Goal: Information Seeking & Learning: Learn about a topic

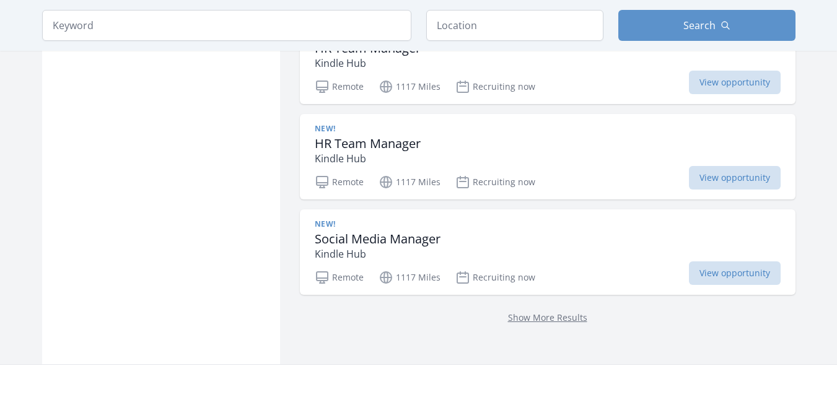
scroll to position [1588, 0]
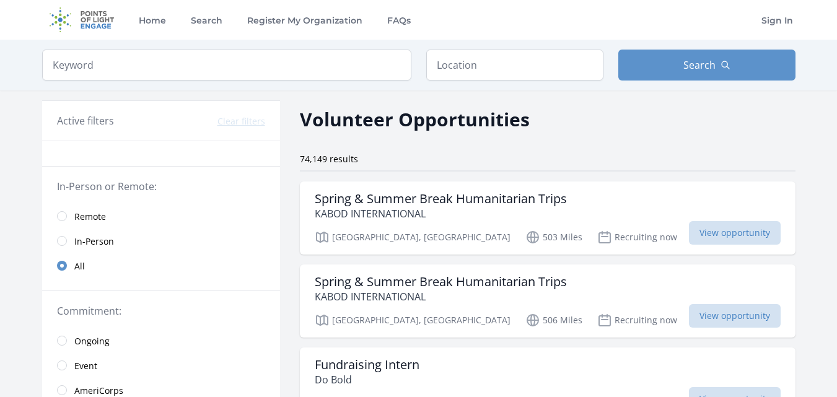
click at [87, 220] on span "Remote" at bounding box center [90, 217] width 32 height 12
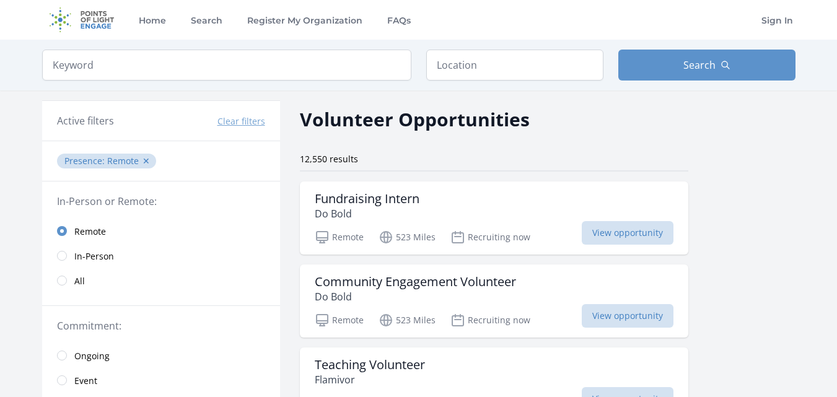
click at [86, 226] on span "Remote" at bounding box center [90, 232] width 32 height 12
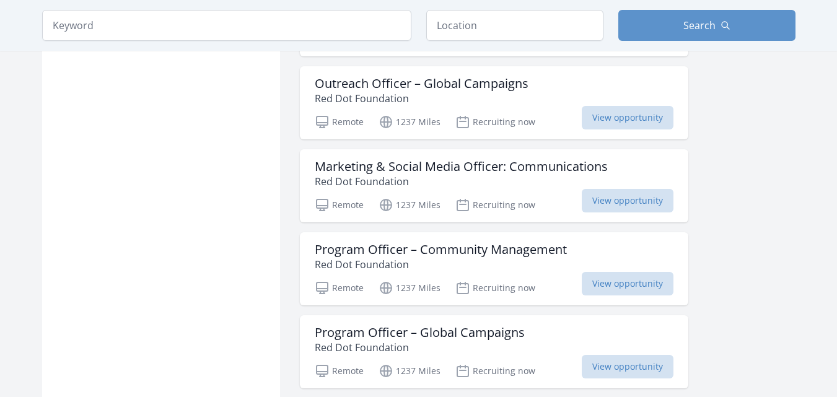
scroll to position [1483, 0]
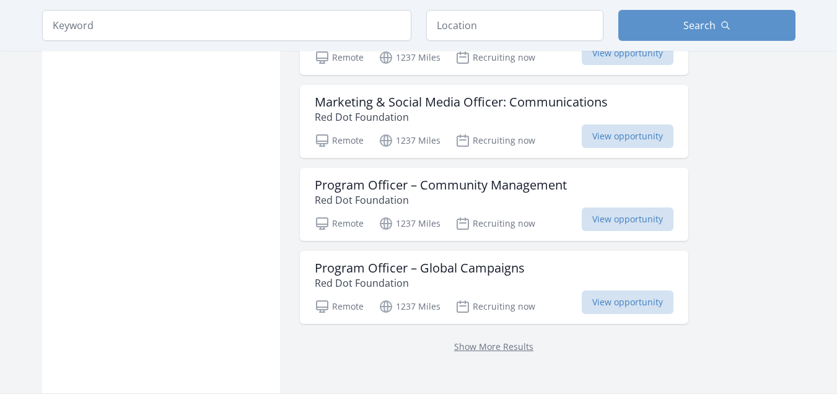
scroll to position [1546, 0]
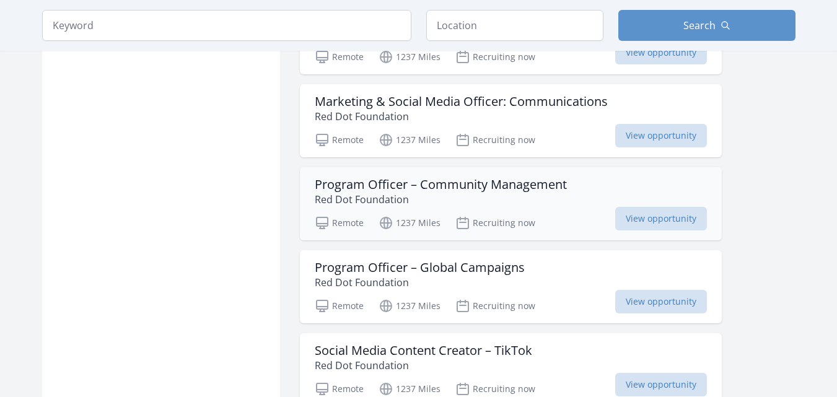
click at [617, 231] on div "Program Officer – Community Management Red Dot Foundation Remote 1237 Miles Rec…" at bounding box center [511, 203] width 422 height 73
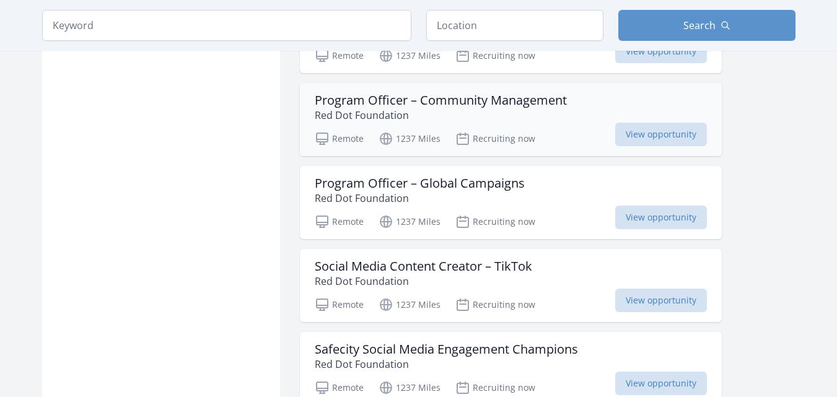
scroll to position [1631, 0]
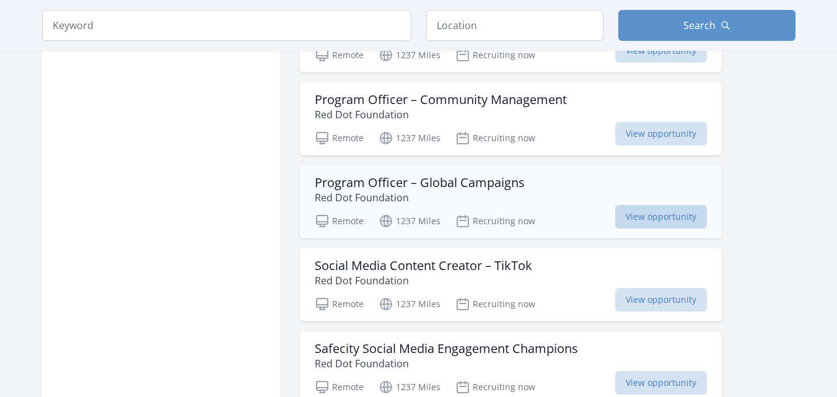
click at [622, 218] on span "View opportunity" at bounding box center [661, 217] width 92 height 24
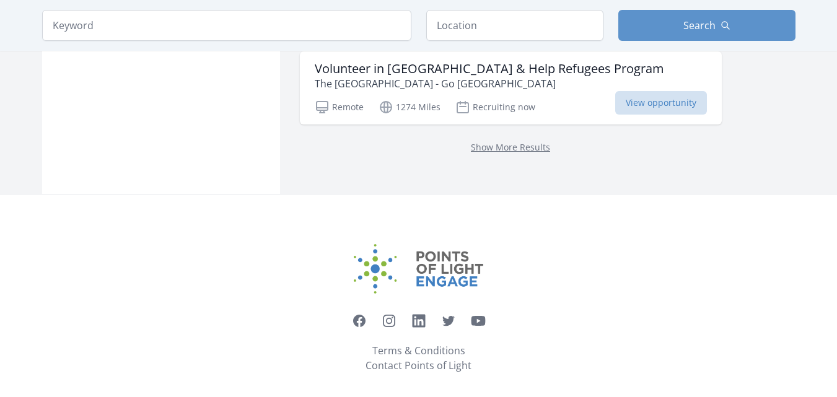
scroll to position [3416, 0]
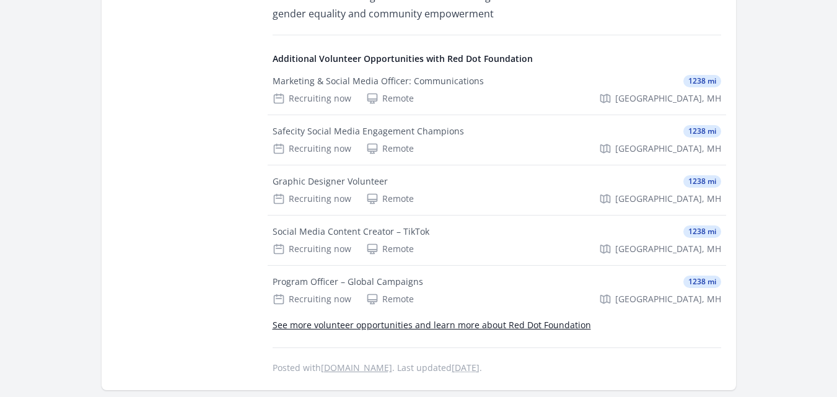
scroll to position [535, 0]
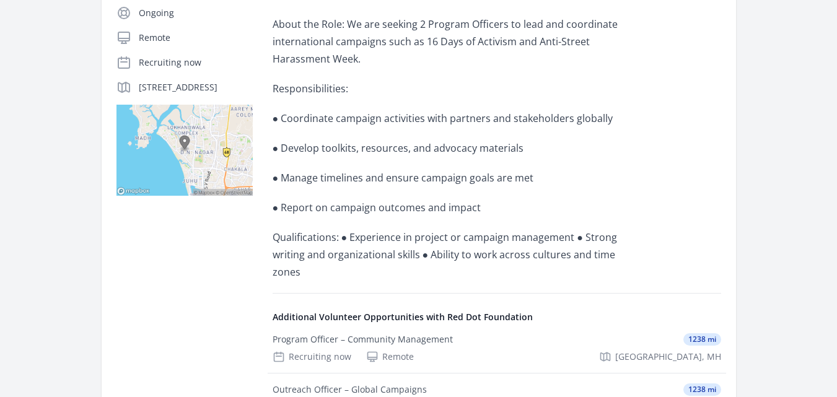
scroll to position [247, 0]
